Goal: Navigation & Orientation: Understand site structure

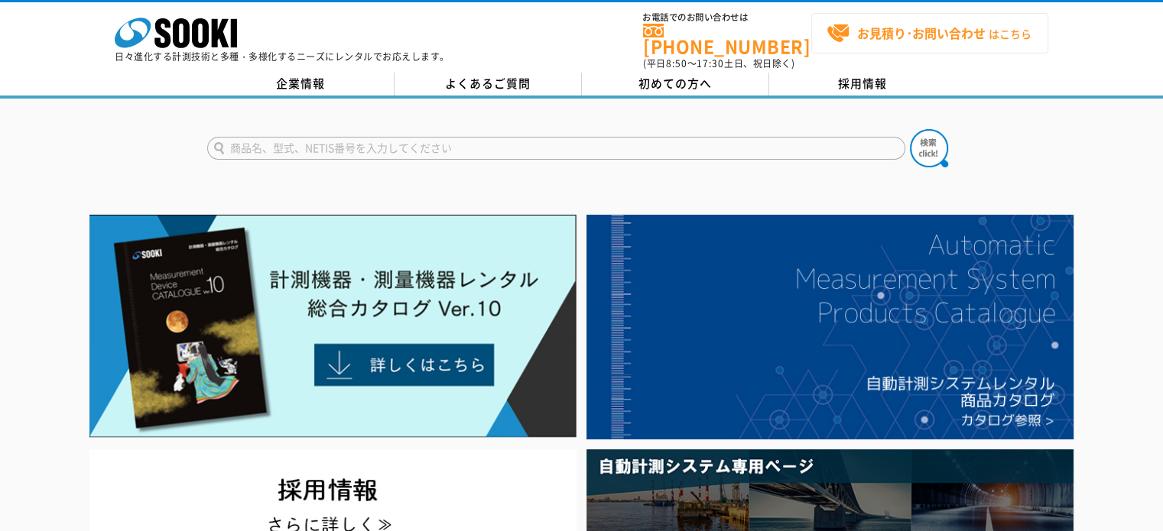
click at [989, 37] on div "株式会社 ソーキ spMenu 日々進化する計測技術と多種・多様化するニーズにレンタルでお応えします。 お電話でのお問い合わせは 0120-856-990 (…" at bounding box center [581, 36] width 1163 height 69
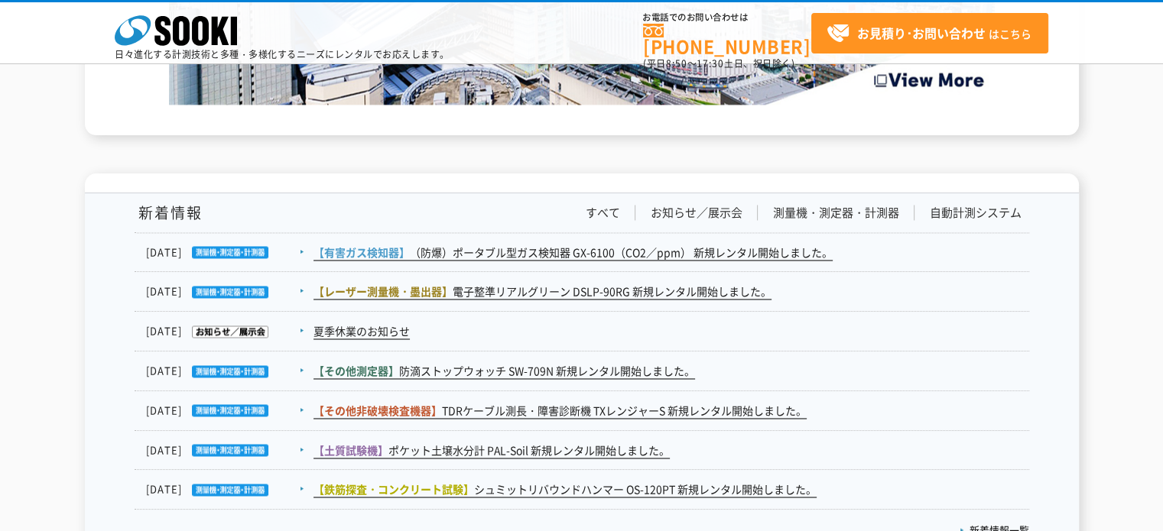
scroll to position [2392, 0]
